Goal: Navigation & Orientation: Find specific page/section

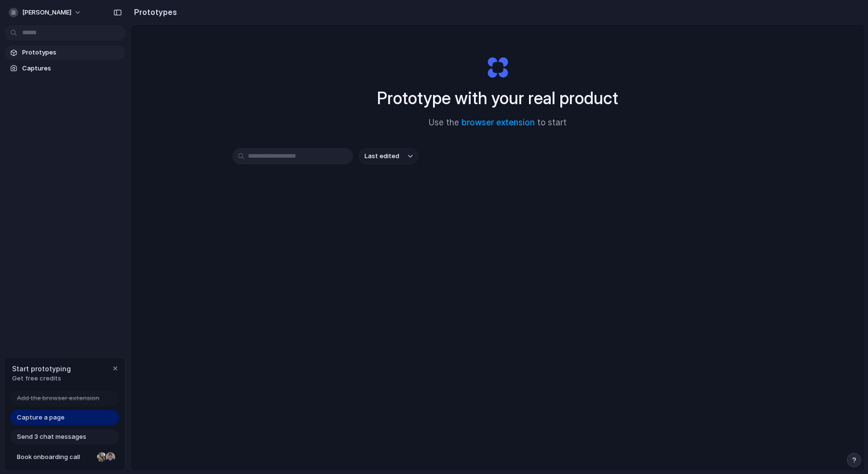
click at [54, 415] on span "Capture a page" at bounding box center [41, 418] width 48 height 10
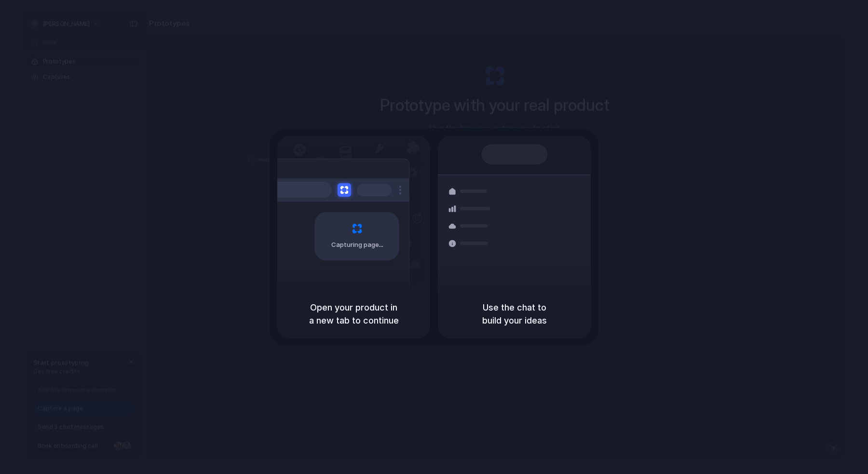
click at [434, 233] on div "Capturing page Open your product in a new tab to continue Shipments Container f…" at bounding box center [433, 237] width 329 height 218
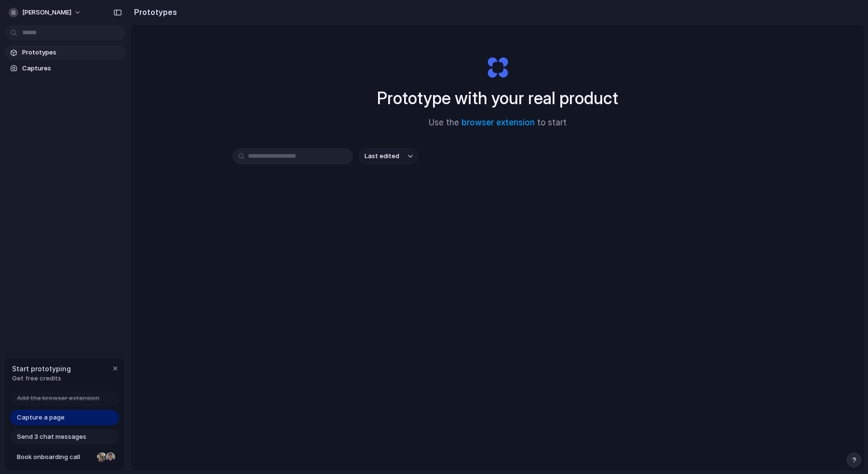
click at [388, 153] on span "Last edited" at bounding box center [381, 156] width 35 height 10
click at [477, 223] on div "Last edited Last created Alphabetical" at bounding box center [434, 237] width 868 height 474
click at [70, 67] on span "Captures" at bounding box center [71, 69] width 99 height 10
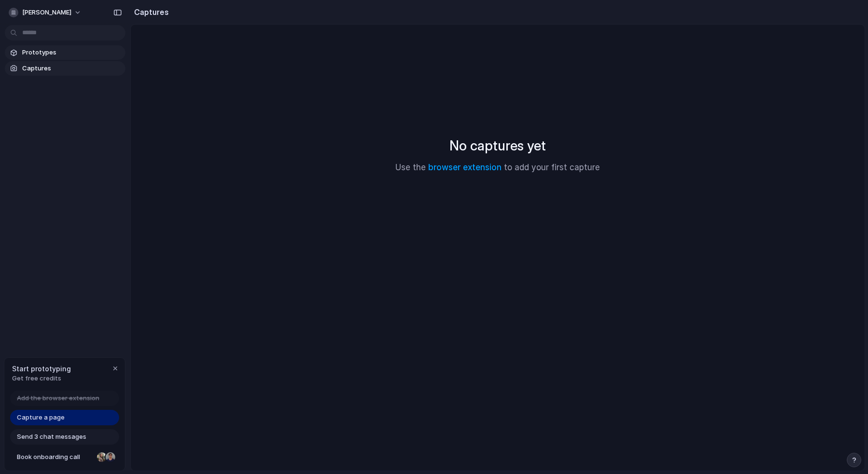
click at [57, 51] on span "Prototypes" at bounding box center [71, 53] width 99 height 10
